Goal: Task Accomplishment & Management: Use online tool/utility

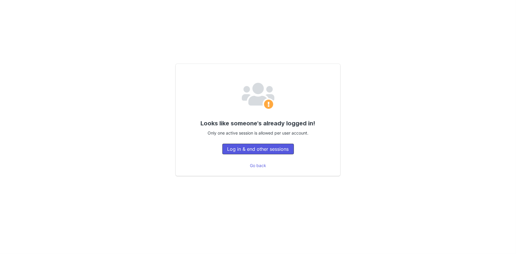
click at [239, 151] on button "Log in & end other sessions" at bounding box center [259, 149] width 72 height 11
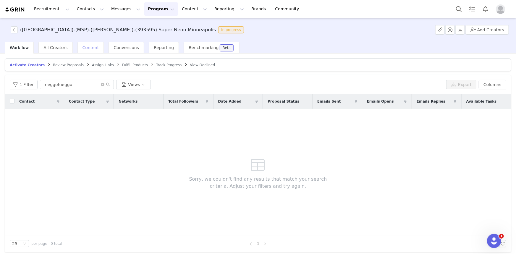
click at [83, 47] on span "Content" at bounding box center [91, 47] width 17 height 5
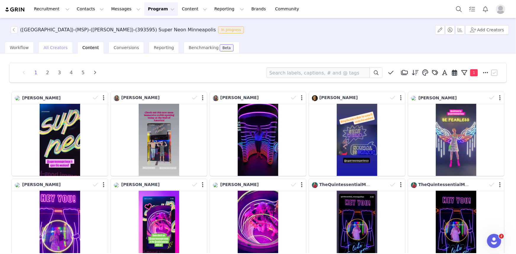
click at [51, 49] on span "All Creators" at bounding box center [56, 47] width 24 height 5
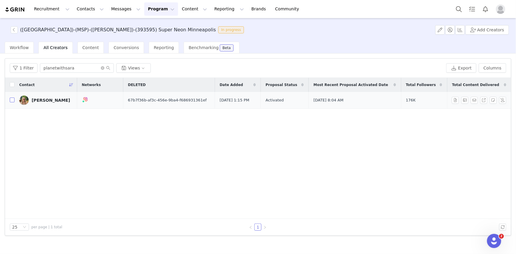
click at [13, 100] on input "checkbox" at bounding box center [12, 100] width 5 height 5
checkbox input "true"
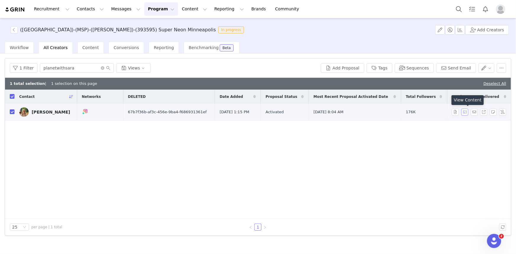
click at [465, 112] on button "button" at bounding box center [465, 112] width 7 height 7
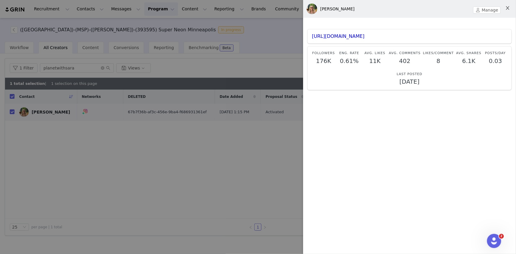
click at [509, 9] on icon "icon: close" at bounding box center [507, 8] width 3 height 4
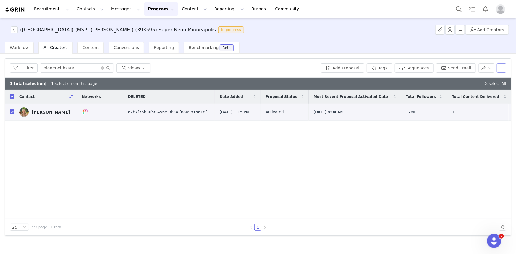
click at [501, 70] on button "button" at bounding box center [501, 67] width 9 height 9
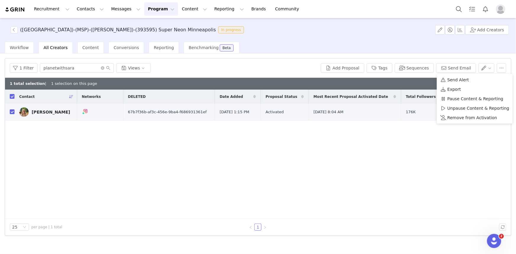
click at [397, 183] on div "Contact Networks DELETED Date Added Proposal Status Most Recent Proposal Activa…" at bounding box center [258, 154] width 506 height 129
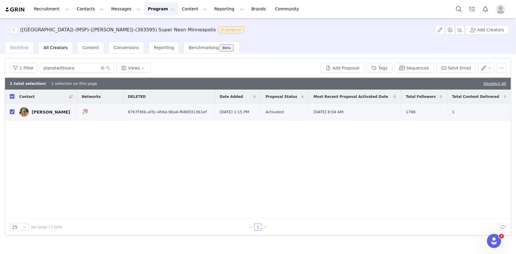
click at [21, 47] on span "Workflow" at bounding box center [19, 47] width 19 height 5
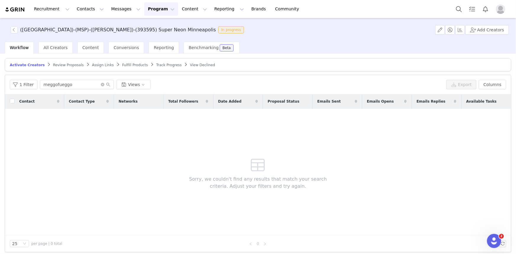
click at [122, 66] on span "Fulfill Products" at bounding box center [135, 65] width 26 height 4
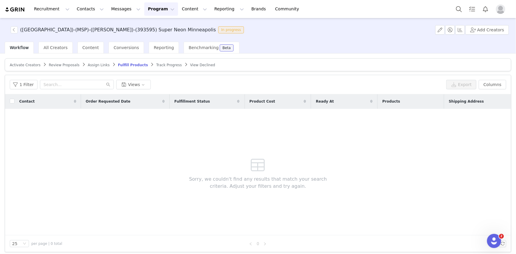
click at [88, 66] on span "Assign Links" at bounding box center [99, 65] width 22 height 4
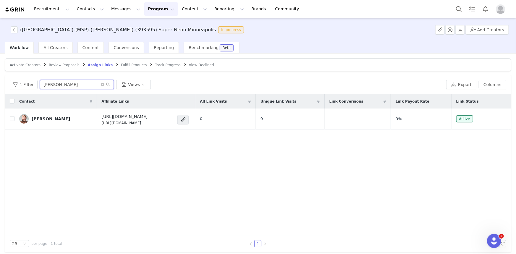
drag, startPoint x: 65, startPoint y: 84, endPoint x: 0, endPoint y: 65, distance: 67.9
click at [0, 65] on div "Activate Creators Review Proposals Assign Links Fulfill Products Track Progress…" at bounding box center [258, 154] width 516 height 200
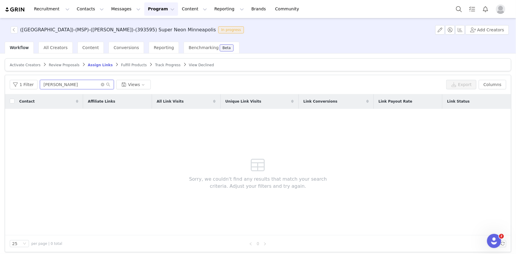
drag, startPoint x: 53, startPoint y: 86, endPoint x: 44, endPoint y: 85, distance: 9.2
click at [44, 85] on input "sandra" at bounding box center [77, 84] width 74 height 9
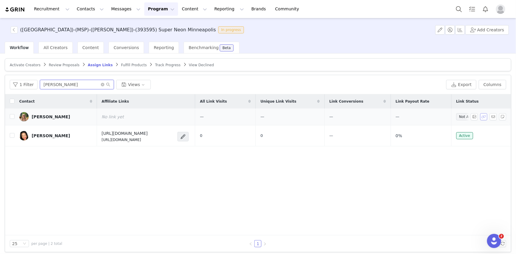
type input "[PERSON_NAME]"
click at [481, 118] on button "button" at bounding box center [484, 116] width 7 height 7
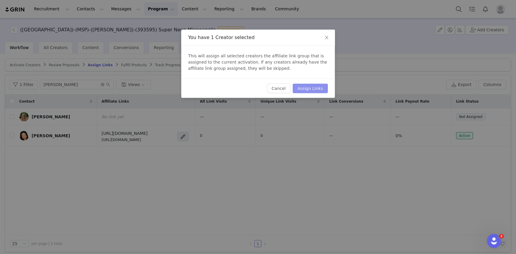
click at [315, 87] on button "Assign Links" at bounding box center [310, 88] width 35 height 9
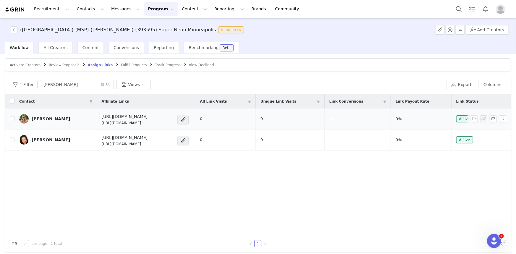
drag, startPoint x: 149, startPoint y: 123, endPoint x: 79, endPoint y: 125, distance: 70.4
click at [97, 125] on td "[URL][DOMAIN_NAME] [URL][DOMAIN_NAME]" at bounding box center [146, 119] width 98 height 21
drag, startPoint x: 141, startPoint y: 116, endPoint x: 80, endPoint y: 116, distance: 61.3
click at [97, 116] on td "[URL][DOMAIN_NAME] [URL][DOMAIN_NAME]" at bounding box center [146, 119] width 98 height 21
copy h4 "[URL][DOMAIN_NAME]"
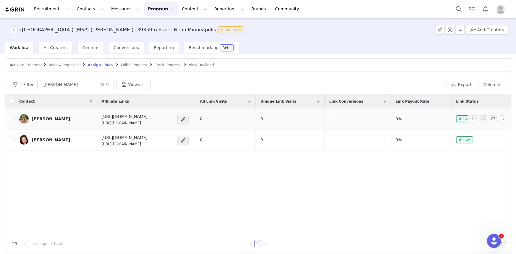
drag, startPoint x: 145, startPoint y: 123, endPoint x: 78, endPoint y: 123, distance: 66.6
click at [97, 123] on td "[URL][DOMAIN_NAME] [URL][DOMAIN_NAME]" at bounding box center [146, 119] width 98 height 21
copy p "[URL][DOMAIN_NAME]"
click at [154, 49] on span "Reporting" at bounding box center [164, 47] width 20 height 5
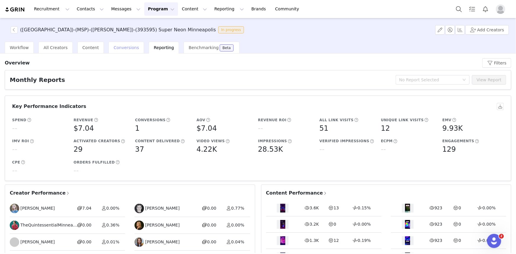
click at [114, 46] on span "Conversions" at bounding box center [126, 47] width 25 height 5
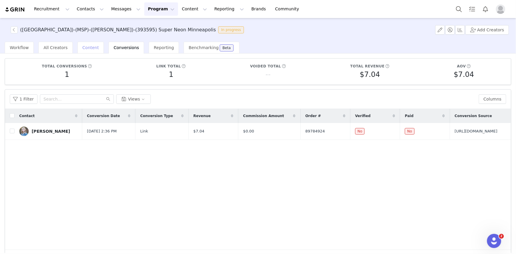
click at [86, 46] on span "Content" at bounding box center [91, 47] width 17 height 5
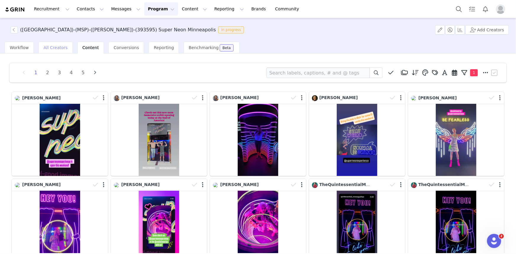
click at [55, 49] on span "All Creators" at bounding box center [56, 47] width 24 height 5
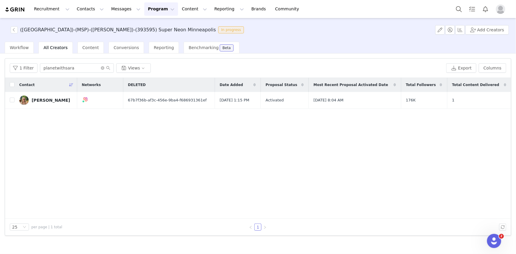
drag, startPoint x: 24, startPoint y: 49, endPoint x: 12, endPoint y: 40, distance: 14.2
click at [24, 49] on span "Workflow" at bounding box center [19, 47] width 19 height 5
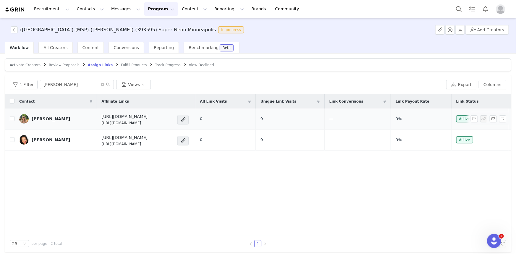
click at [138, 123] on p "[URL][DOMAIN_NAME]" at bounding box center [125, 122] width 46 height 5
copy div "[URL][DOMAIN_NAME]"
click at [356, 15] on div "Recruitment Recruitment Creator Search Curated Lists Landing Pages Web Extensio…" at bounding box center [258, 9] width 516 height 18
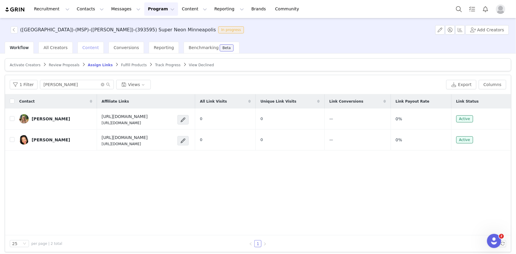
click at [83, 50] on span "Content" at bounding box center [91, 47] width 17 height 5
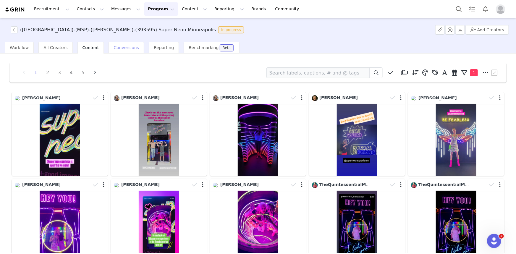
click at [114, 50] on span "Conversions" at bounding box center [126, 47] width 25 height 5
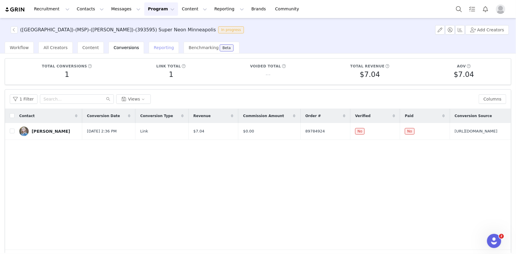
click at [154, 49] on span "Reporting" at bounding box center [164, 47] width 20 height 5
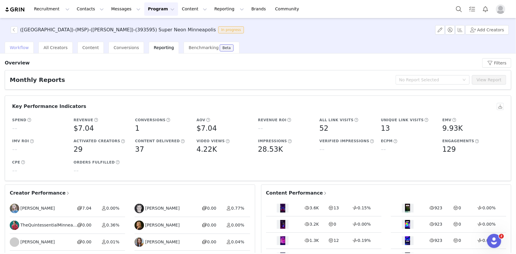
click at [16, 49] on span "Workflow" at bounding box center [19, 47] width 19 height 5
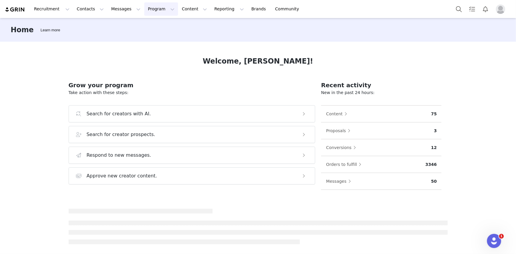
click at [144, 6] on button "Program Program" at bounding box center [161, 8] width 34 height 13
click at [154, 26] on p "Activations" at bounding box center [146, 26] width 23 height 6
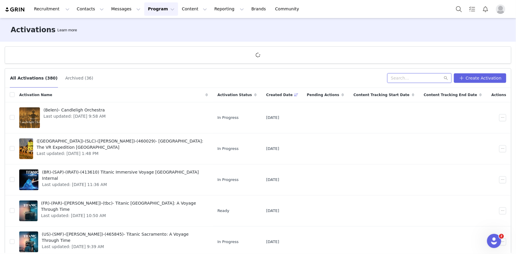
click at [402, 78] on input "text" at bounding box center [420, 77] width 64 height 9
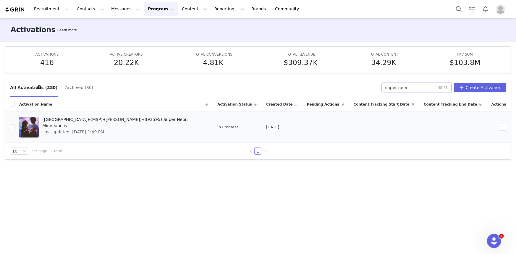
type input "super neon"
click at [112, 118] on span "([GEOGRAPHIC_DATA])-(MSP)-([PERSON_NAME])-(393595) Super Neon Minneapolis" at bounding box center [123, 123] width 162 height 12
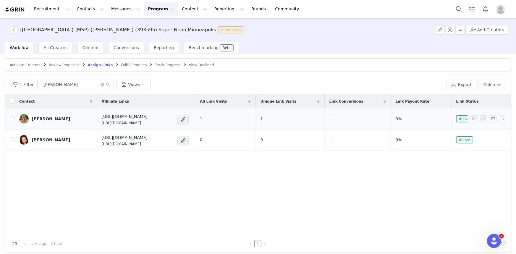
drag, startPoint x: 148, startPoint y: 122, endPoint x: 79, endPoint y: 123, distance: 69.0
click at [97, 123] on td "[URL][DOMAIN_NAME] [URL][DOMAIN_NAME]" at bounding box center [146, 119] width 98 height 21
copy p "[URL][DOMAIN_NAME]"
click at [108, 9] on button "Messages Messages" at bounding box center [126, 8] width 36 height 13
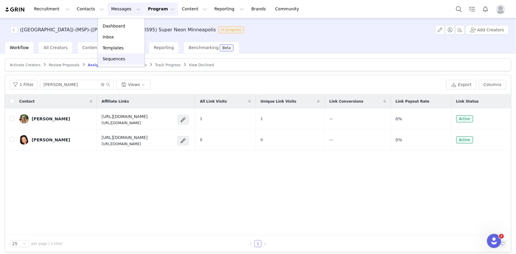
drag, startPoint x: 118, startPoint y: 59, endPoint x: 138, endPoint y: 49, distance: 23.2
click at [118, 59] on p "Sequences" at bounding box center [114, 59] width 22 height 6
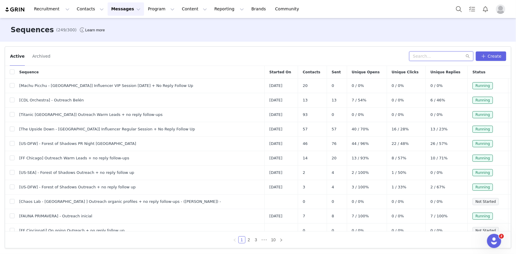
click at [429, 58] on input "text" at bounding box center [442, 55] width 64 height 9
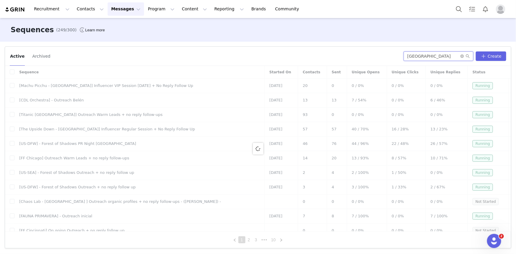
drag, startPoint x: 444, startPoint y: 57, endPoint x: 425, endPoint y: 58, distance: 18.7
click at [425, 58] on input "[GEOGRAPHIC_DATA]" at bounding box center [439, 55] width 70 height 9
type input "prison"
